Goal: Check status: Check status

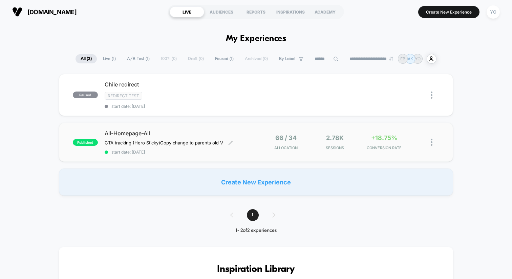
click at [179, 131] on span "All-Homepage-All" at bounding box center [180, 133] width 151 height 7
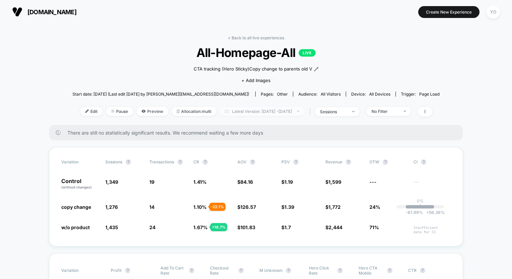
click at [258, 111] on span "Latest Version: [DATE] - [DATE]" at bounding box center [262, 111] width 85 height 9
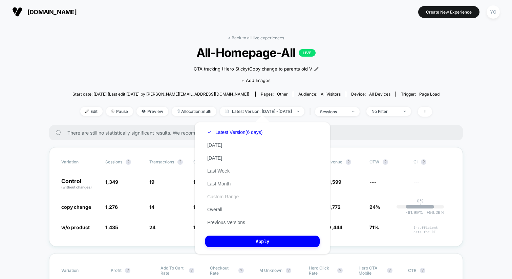
click at [219, 196] on button "Custom Range" at bounding box center [223, 196] width 36 height 6
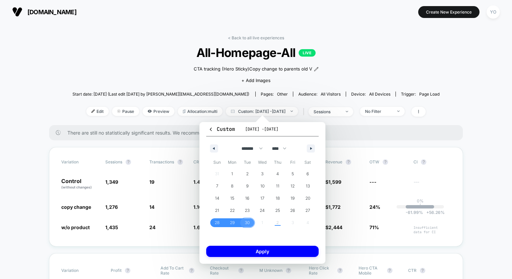
click at [262, 223] on div "31 1 2 3 4 5 6 7 8 9 10 11 12 13 14 15 16 17 18 19 20 21 22 23 24 25 26 27 28 2…" at bounding box center [263, 198] width 106 height 61
click at [306, 151] on div "******* ******** ***** ***** *** **** **** ****** ********* ******* ******** **…" at bounding box center [262, 146] width 112 height 20
click at [308, 151] on button "button" at bounding box center [311, 148] width 8 height 8
select select "*"
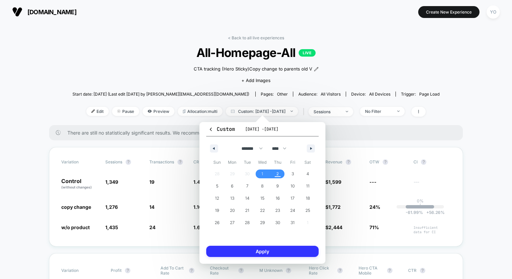
click at [251, 253] on button "Apply" at bounding box center [262, 251] width 112 height 11
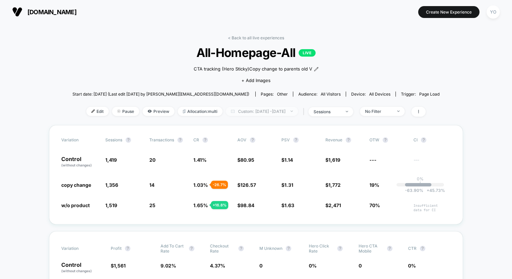
click at [274, 111] on span "Custom: [DATE] - [DATE]" at bounding box center [262, 111] width 72 height 9
select select "*"
select select "****"
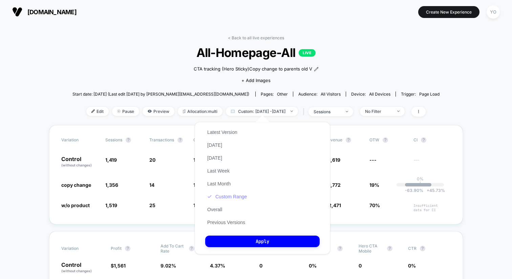
click at [227, 197] on button "Custom Range" at bounding box center [227, 196] width 44 height 6
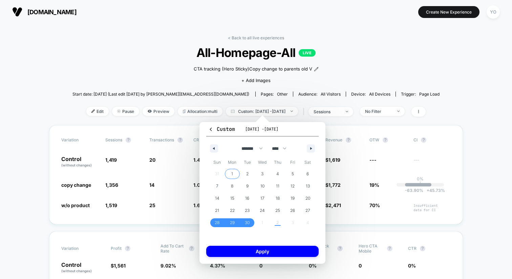
click at [237, 173] on span "1" at bounding box center [232, 173] width 15 height 9
click at [243, 173] on span "2" at bounding box center [247, 173] width 15 height 9
click at [306, 145] on div "******* ******** ***** ***** *** **** **** ****** ********* ******* ******** **…" at bounding box center [262, 146] width 112 height 20
click at [311, 147] on button "button" at bounding box center [311, 148] width 8 height 8
select select "*"
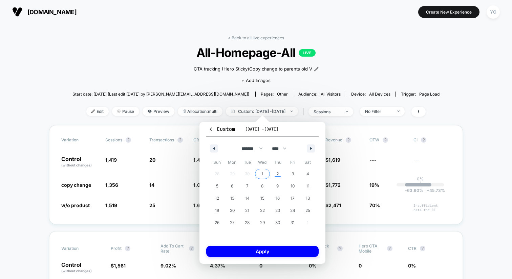
click at [265, 173] on span "1" at bounding box center [262, 173] width 15 height 9
click at [274, 173] on span "2" at bounding box center [277, 173] width 15 height 9
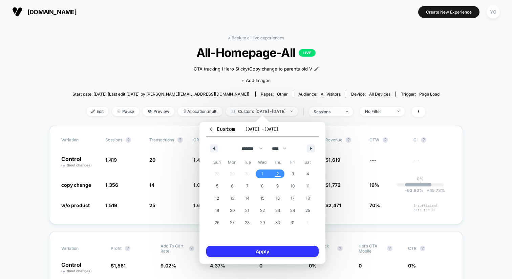
click at [259, 252] on button "Apply" at bounding box center [262, 251] width 112 height 11
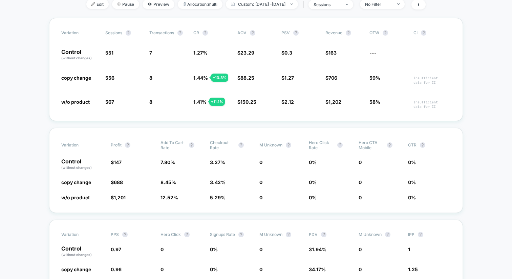
scroll to position [108, 0]
